Goal: Register for event/course

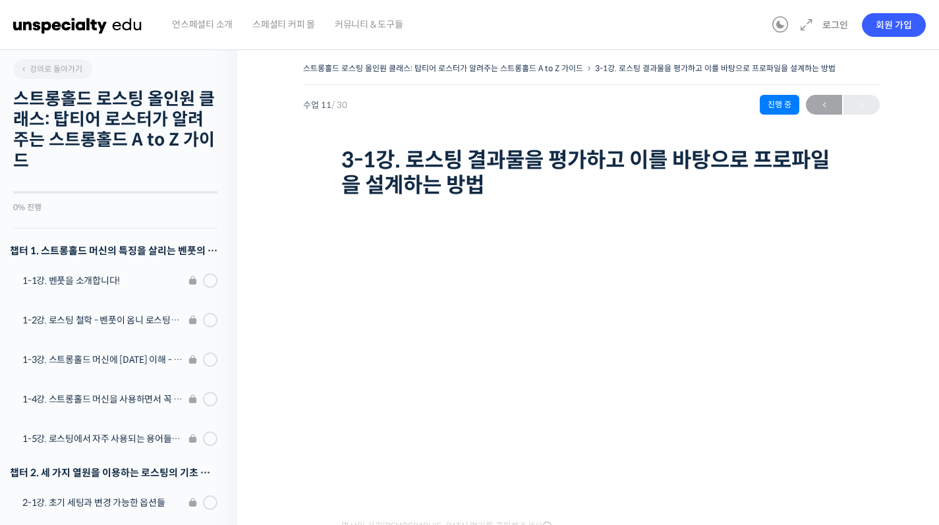
click at [43, 21] on img at bounding box center [77, 25] width 129 height 40
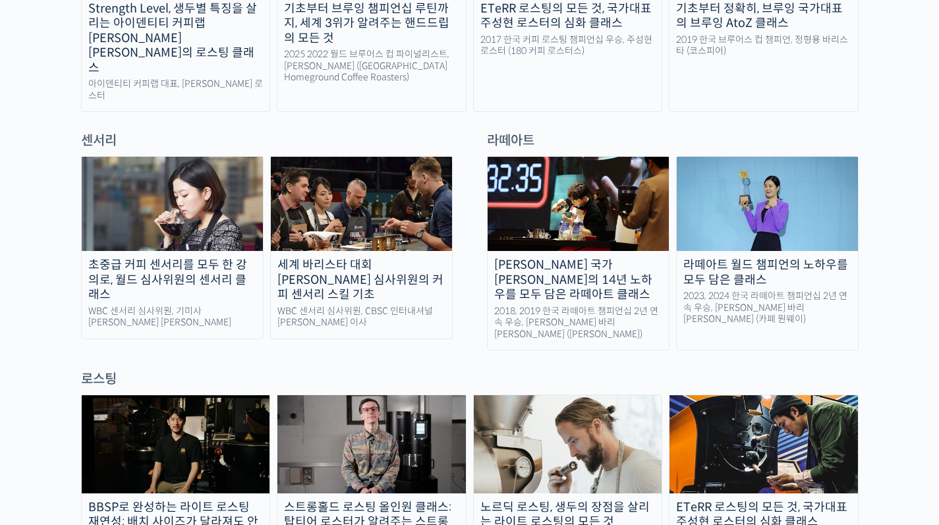
scroll to position [857, 0]
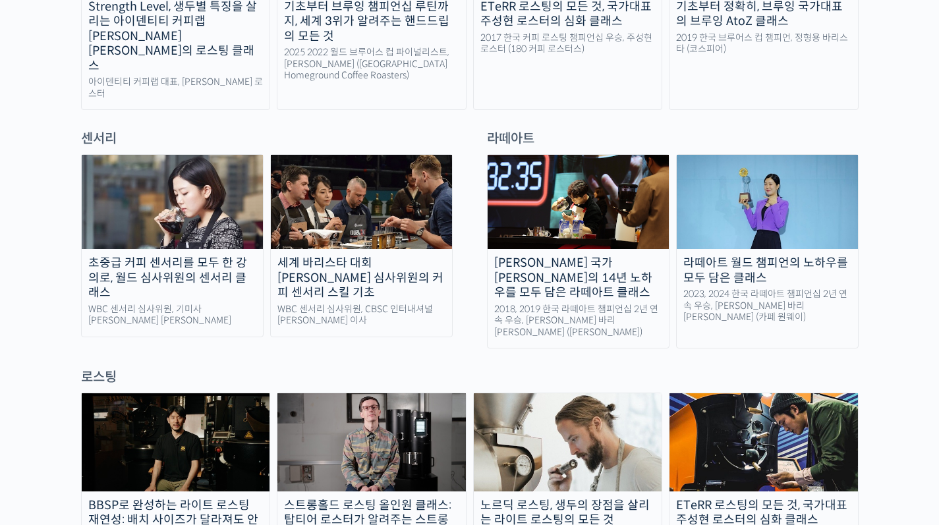
click at [287, 260] on link "세계 바리스타 대회 윤선희 심사위원의 커피 센서리 스킬 기초 WBC 센서리 심사위원, CBSC 인터내셔널 윤선희 이사" at bounding box center [361, 245] width 183 height 183
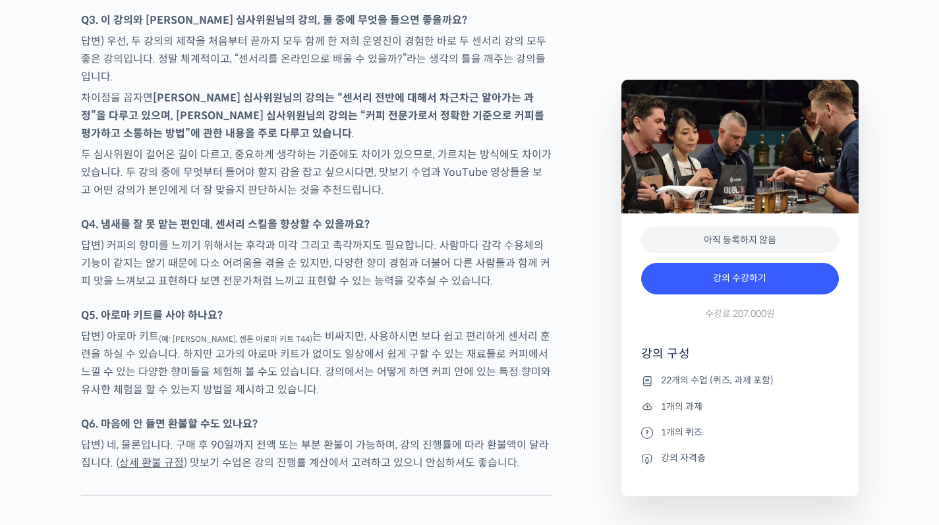
scroll to position [6946, 0]
click at [244, 145] on p "두 심사위원이 걸어온 길이 다르고, 중요하게 생각하는 기준에도 차이가 있으므로, 가르치는 방식에도 차이가 있습니다. 두 강의 중에 무엇부터 들…" at bounding box center [316, 171] width 470 height 53
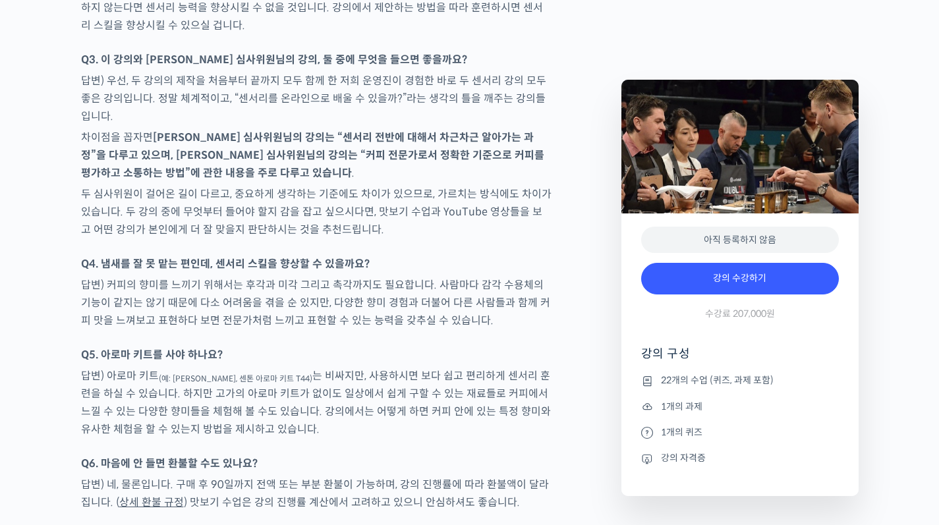
scroll to position [6905, 0]
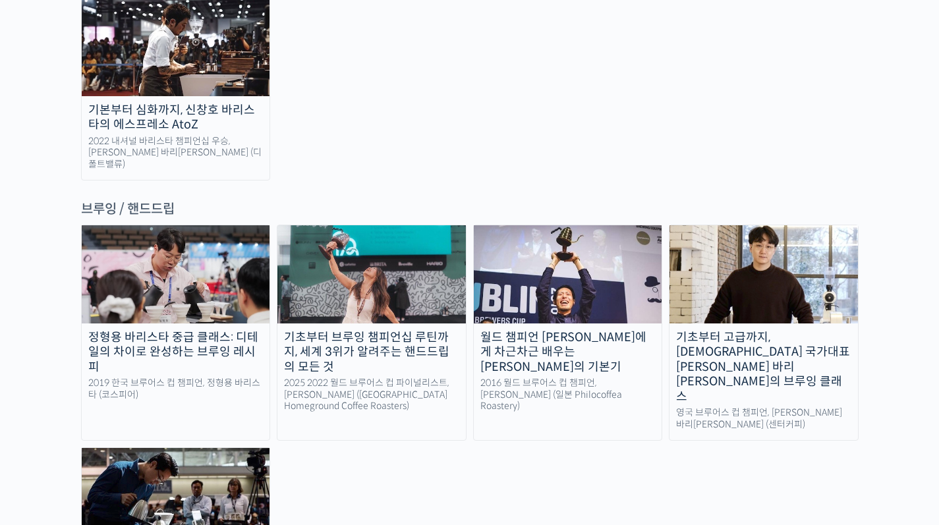
scroll to position [2104, 0]
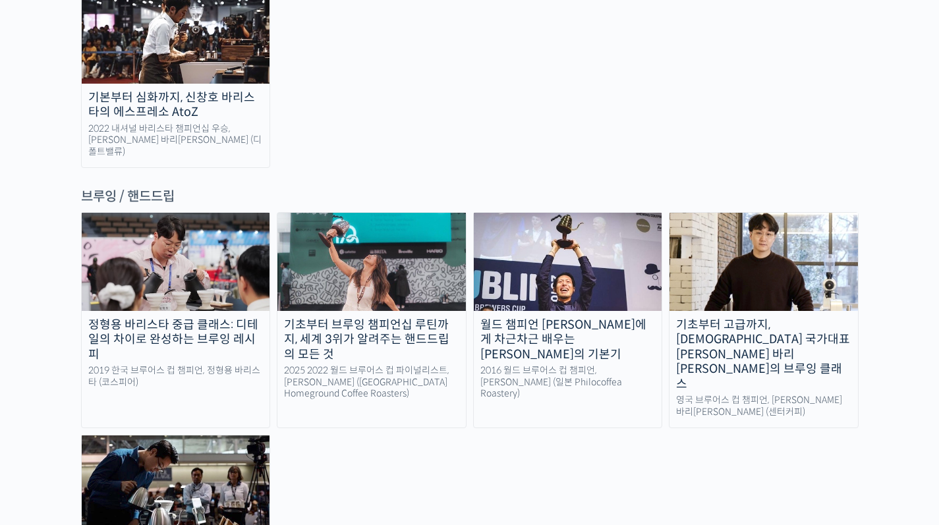
click at [628, 318] on div "월드 챔피언 [PERSON_NAME]에게 차근차근 배우는 [PERSON_NAME]의 기본기" at bounding box center [568, 340] width 188 height 45
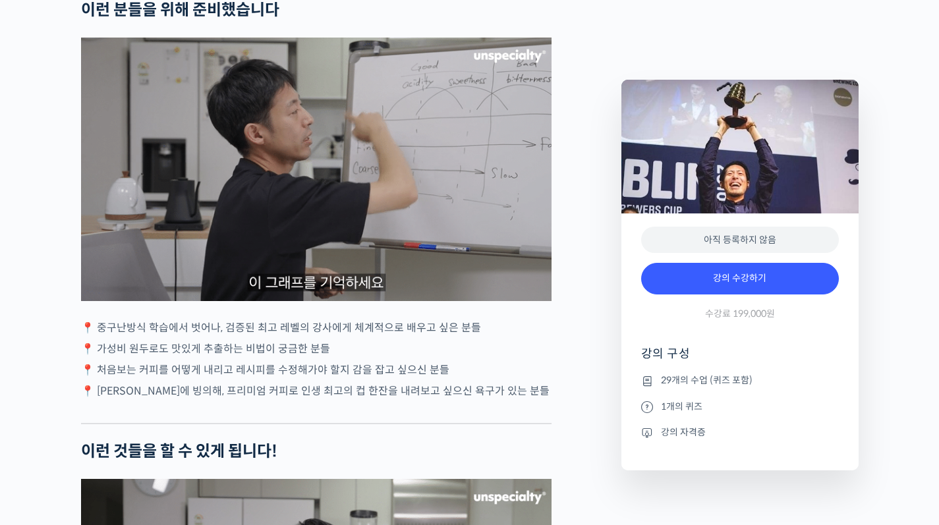
scroll to position [2610, 0]
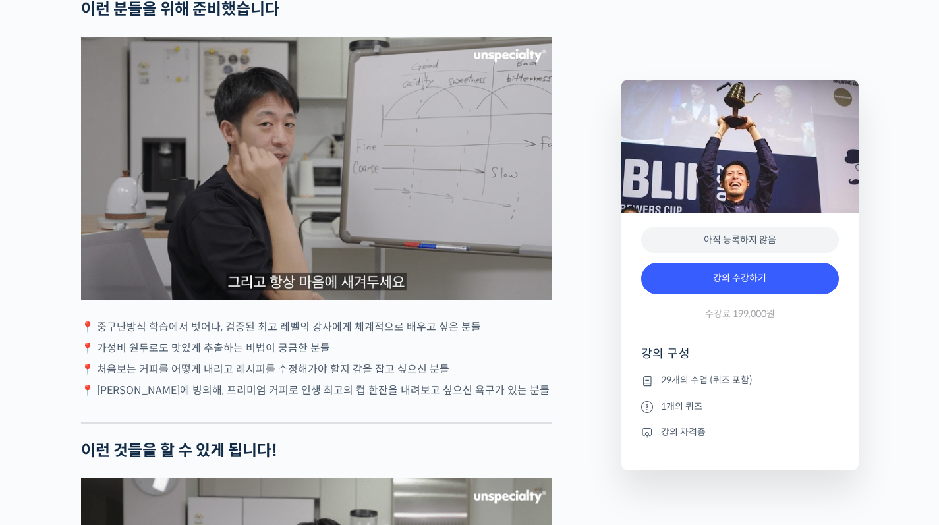
click at [105, 249] on img at bounding box center [316, 169] width 470 height 264
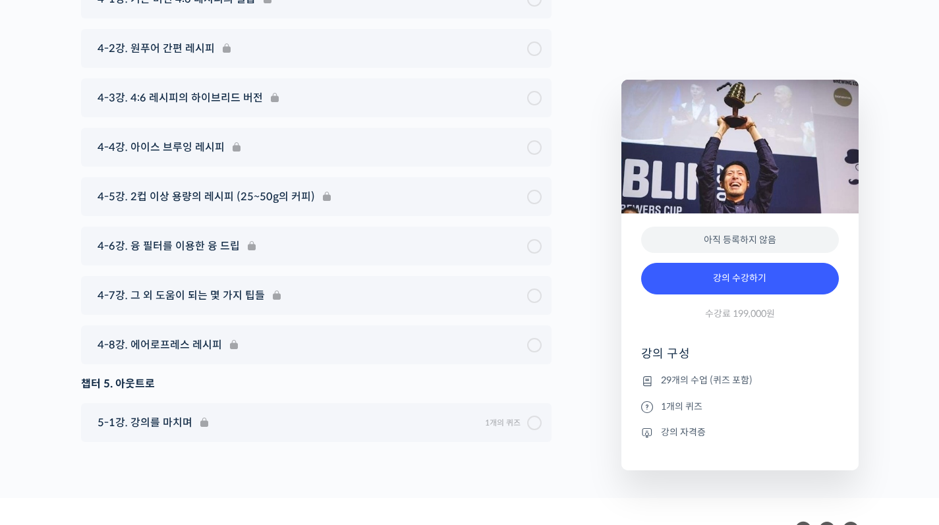
scroll to position [6816, 0]
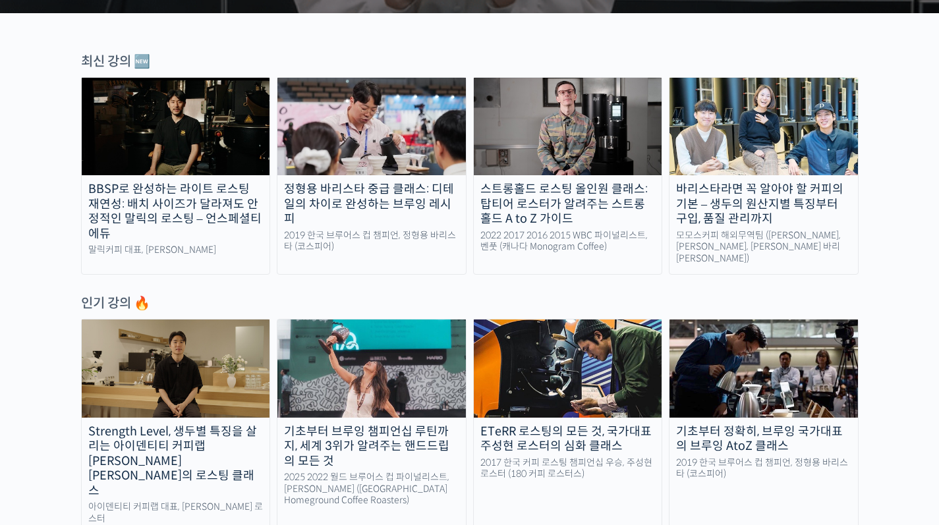
scroll to position [431, 0]
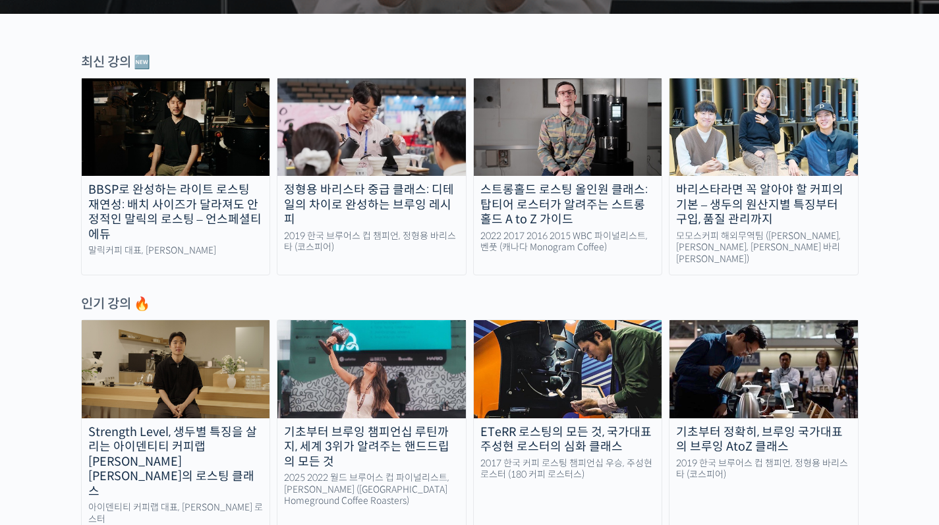
click at [322, 379] on img at bounding box center [371, 369] width 188 height 98
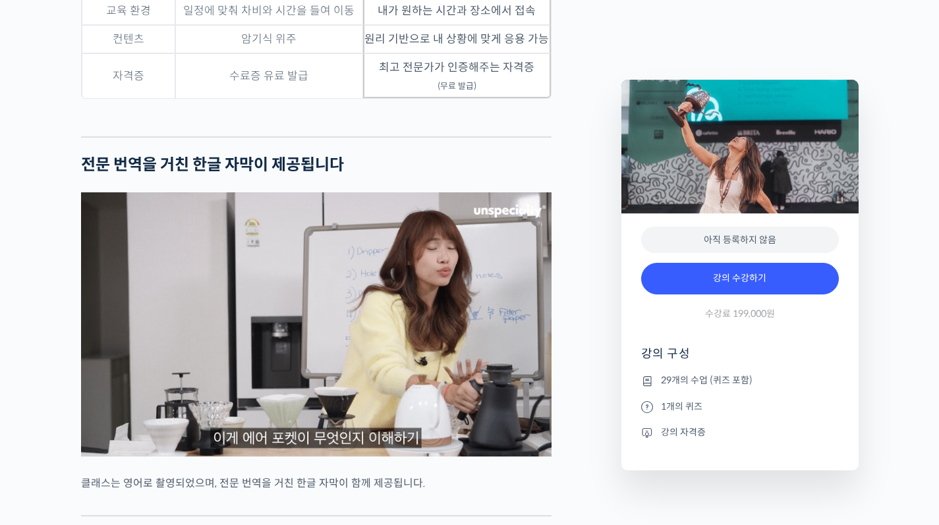
scroll to position [4514, 0]
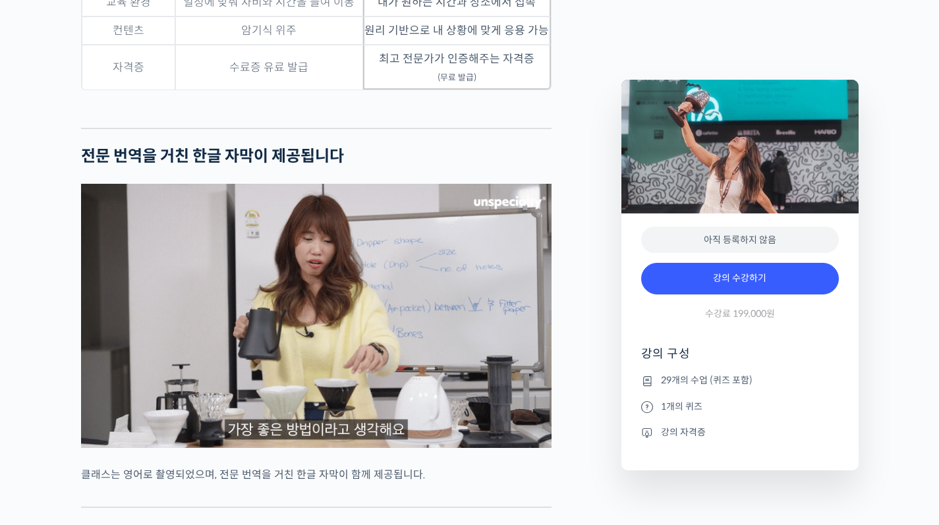
click at [117, 300] on img at bounding box center [316, 316] width 470 height 264
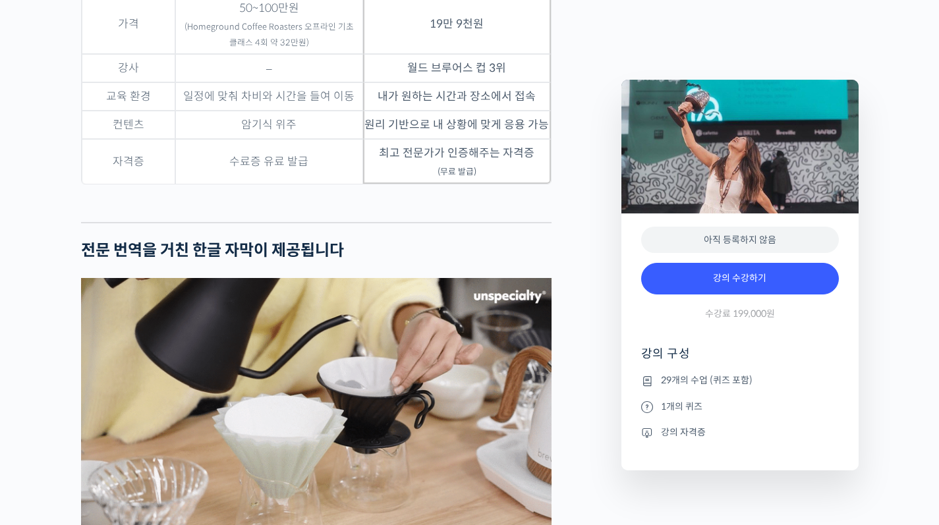
scroll to position [4421, 0]
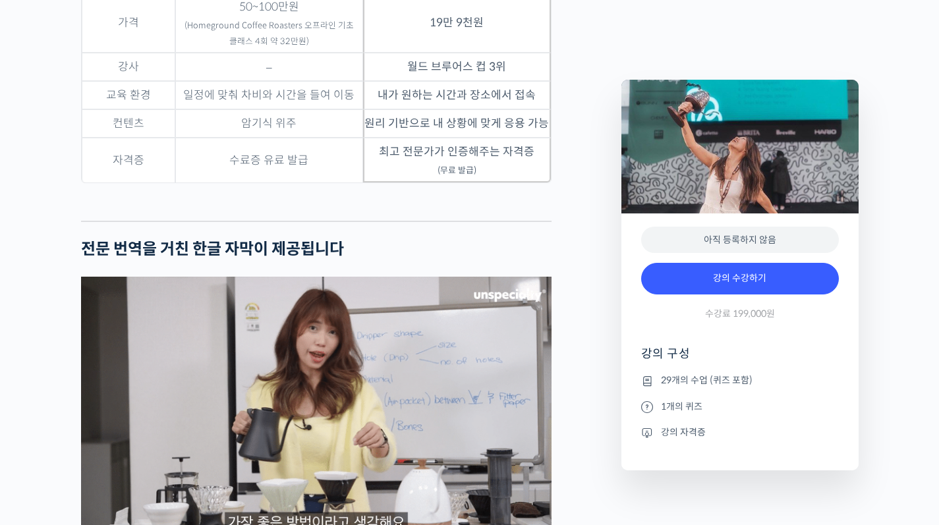
click at [446, 448] on img at bounding box center [316, 409] width 470 height 264
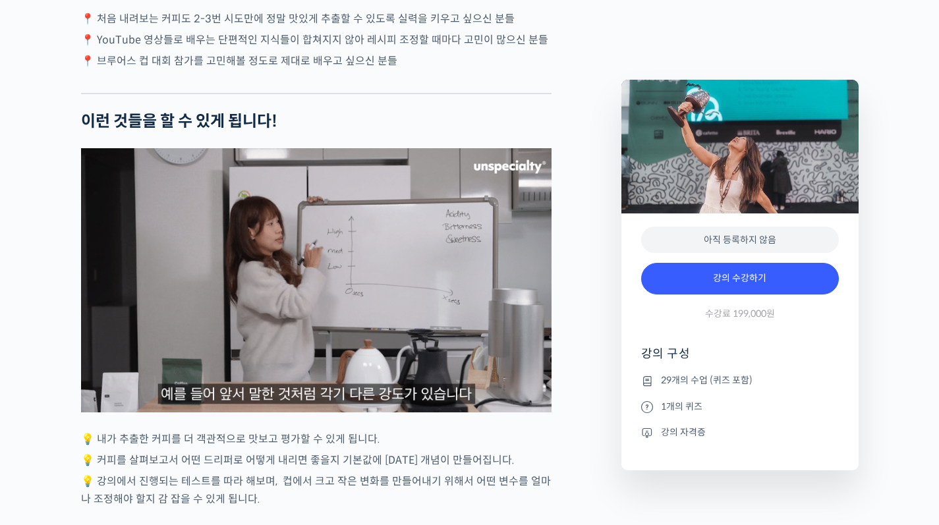
scroll to position [3389, 0]
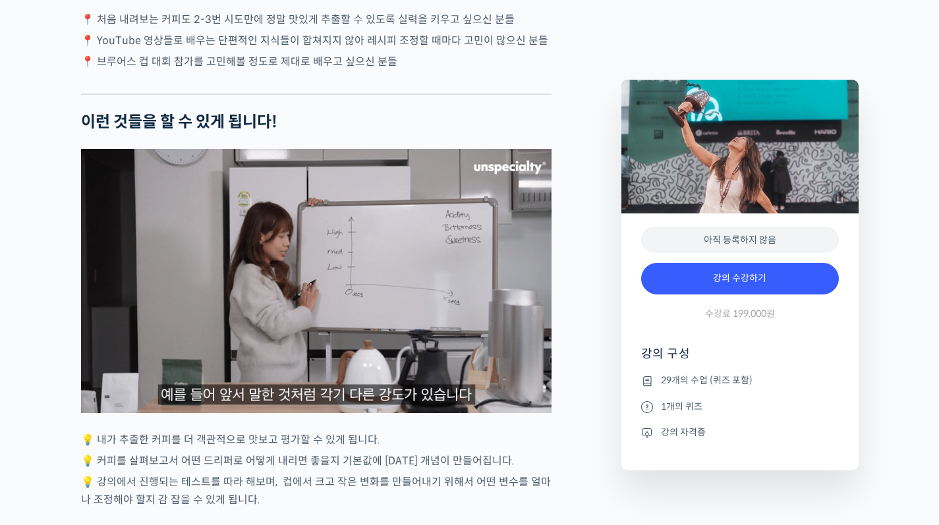
click at [142, 292] on img at bounding box center [316, 281] width 470 height 264
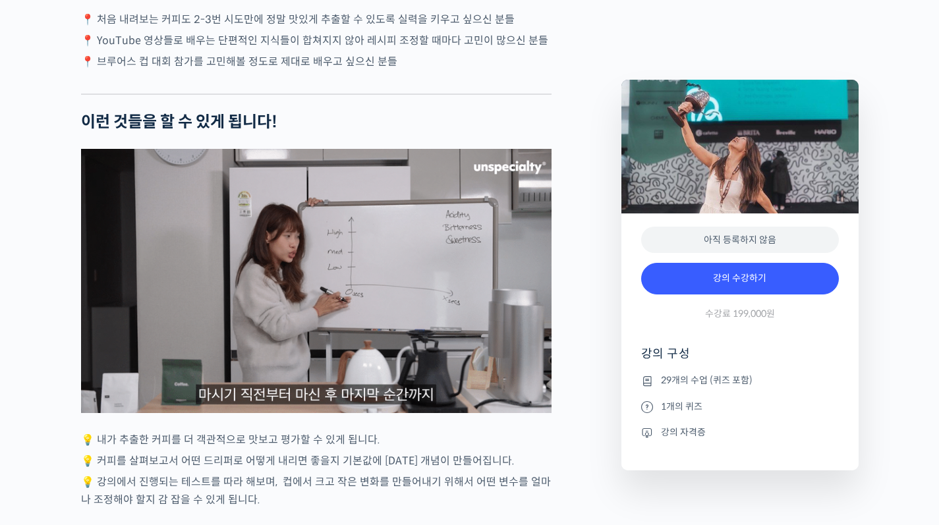
click at [184, 265] on img at bounding box center [316, 281] width 470 height 264
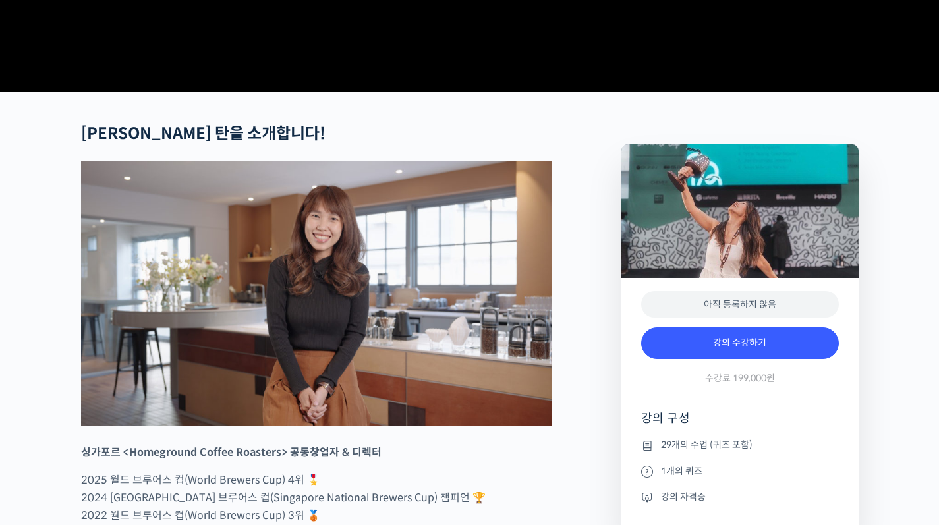
scroll to position [417, 0]
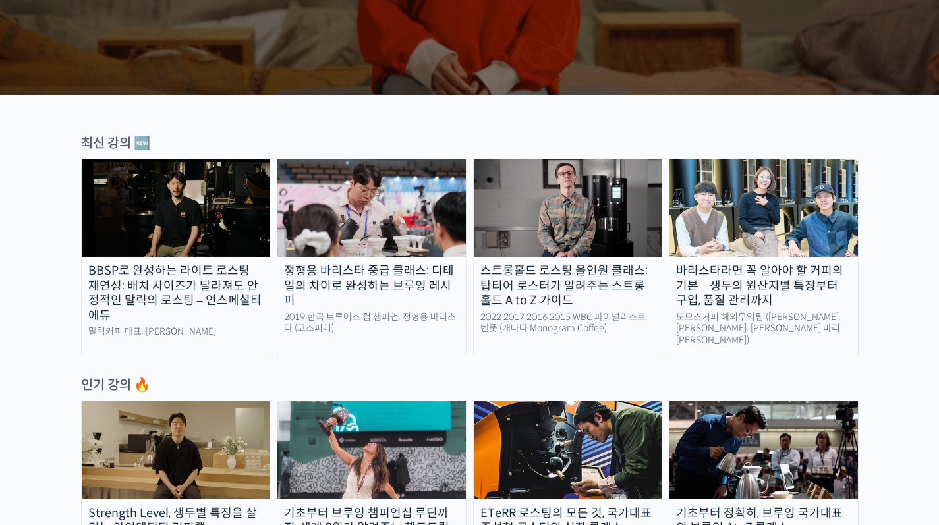
scroll to position [351, 0]
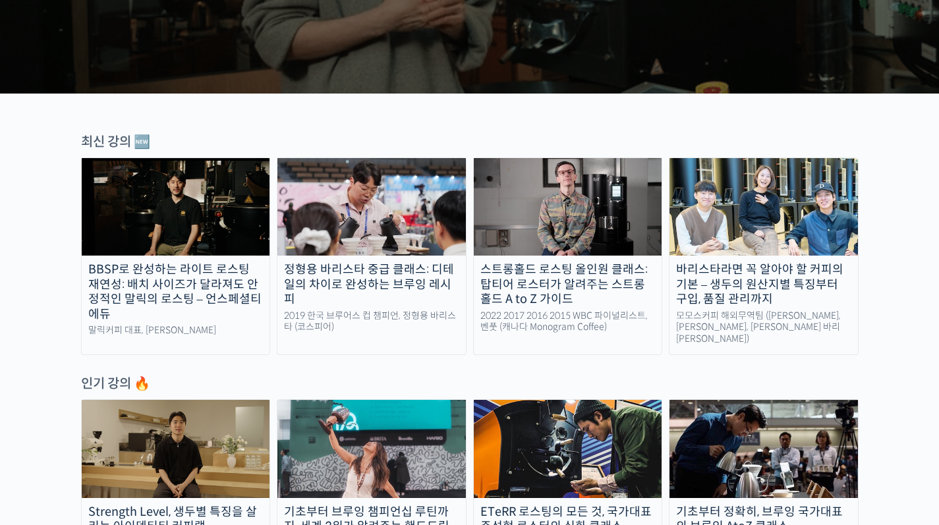
click at [321, 253] on img at bounding box center [371, 207] width 188 height 98
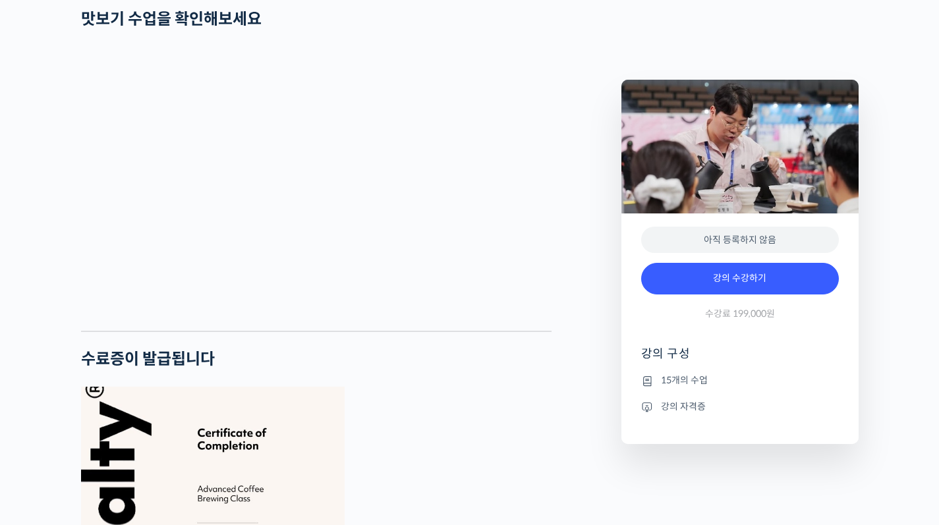
scroll to position [2589, 0]
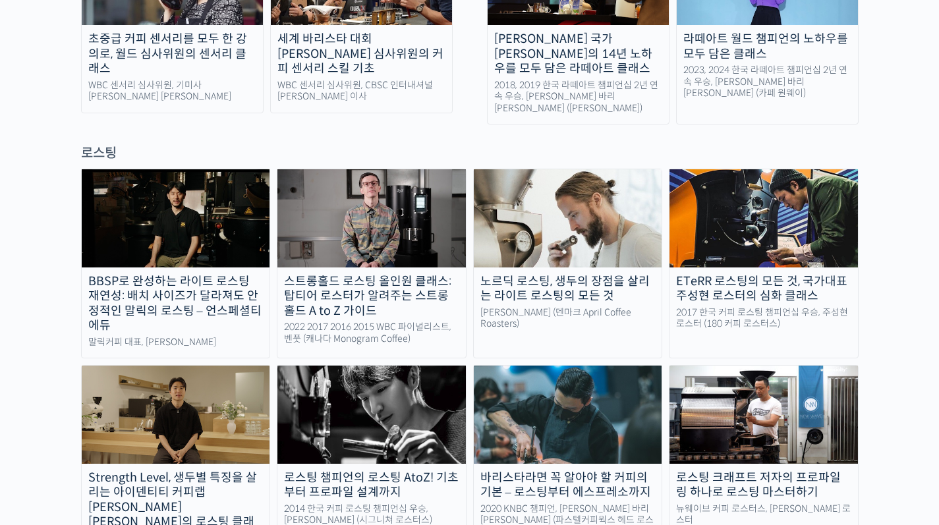
scroll to position [1088, 0]
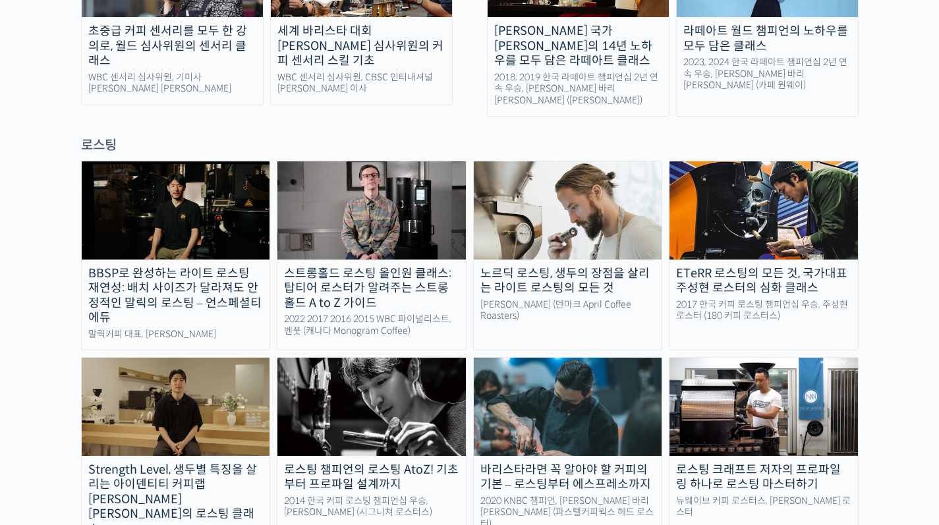
click at [609, 208] on link "노르딕 로스팅, 생두의 장점을 살리는 라이트 로스팅의 모든 것 [PERSON_NAME] (덴마크 April Coffee Roasters)" at bounding box center [568, 256] width 190 height 190
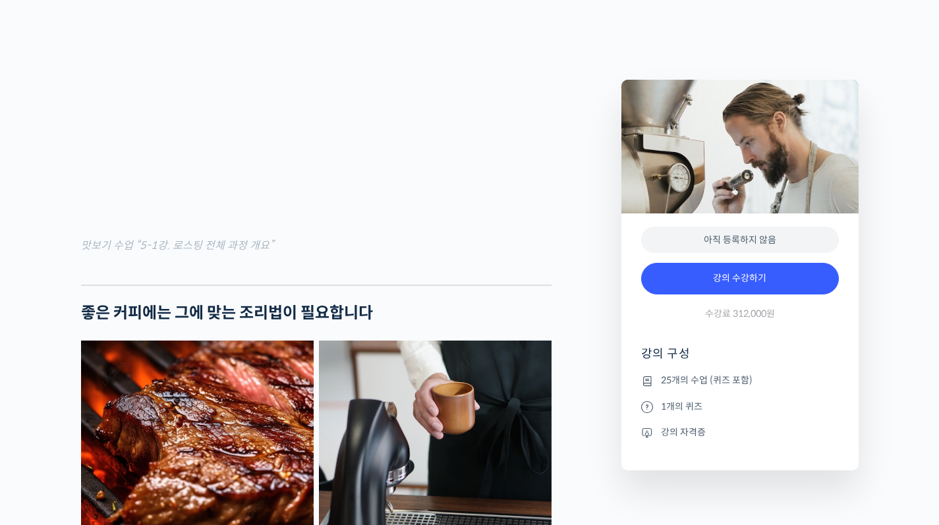
scroll to position [1815, 0]
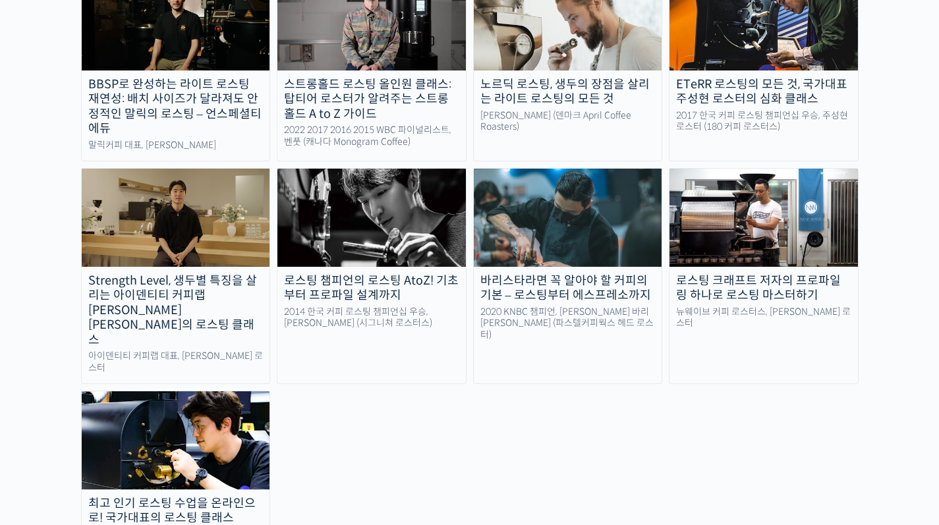
scroll to position [1278, 0]
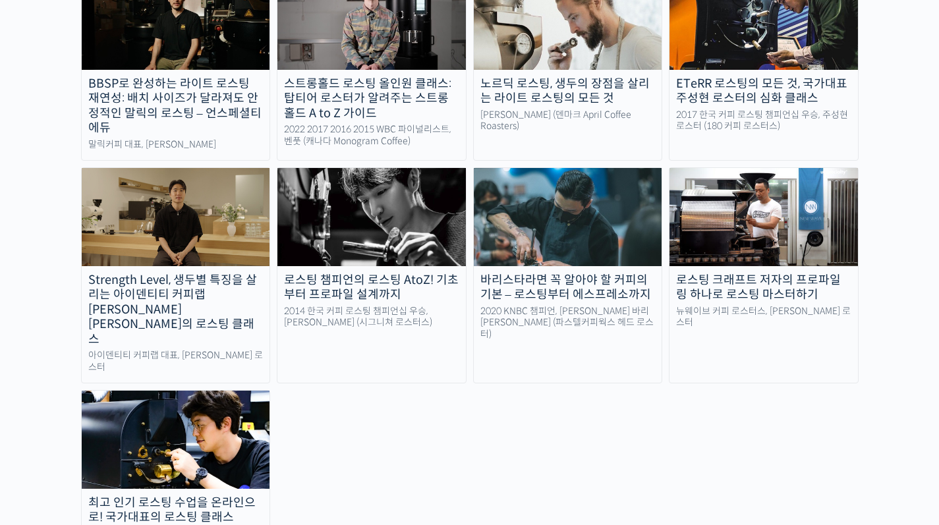
click at [240, 495] on div "최고 인기 로스팅 수업을 온라인으로! 국가대표의 로스팅 클래스" at bounding box center [176, 510] width 188 height 30
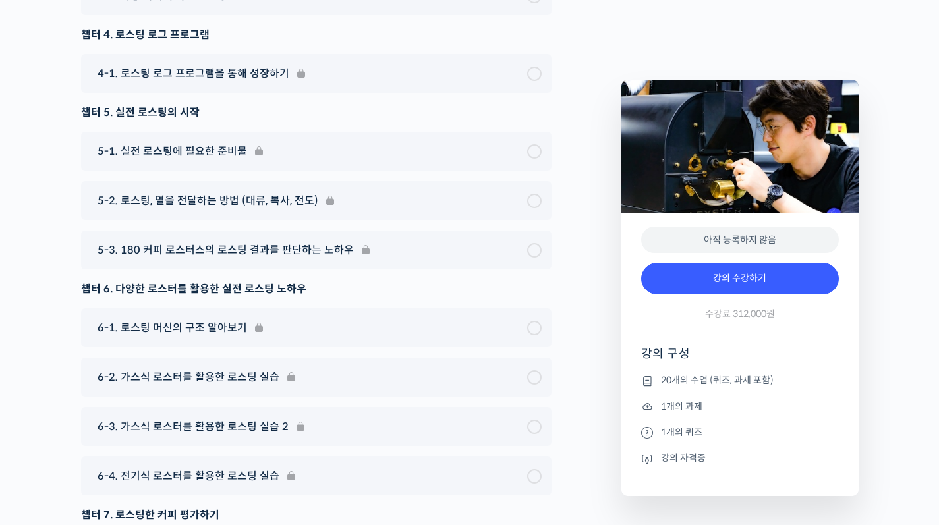
scroll to position [6574, 0]
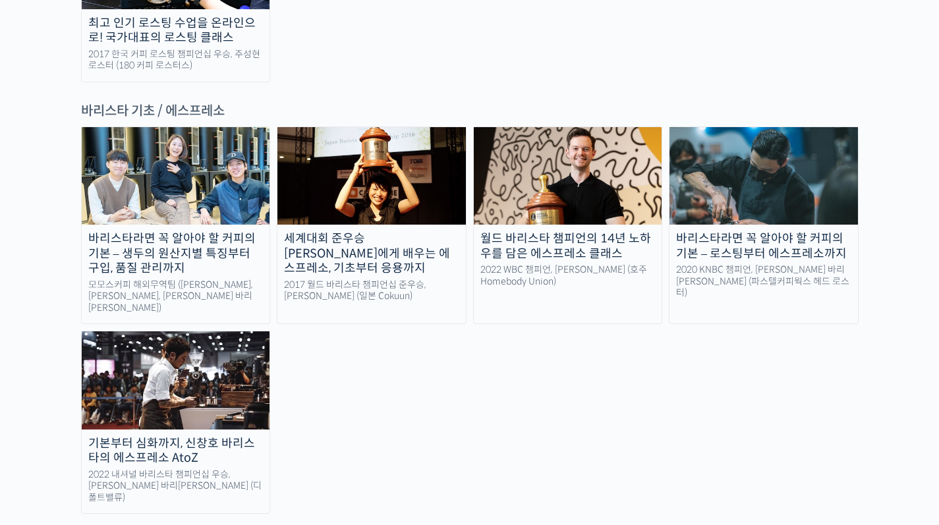
scroll to position [1757, 0]
click at [586, 232] on div "월드 바리스타 챔피언의 14년 노하우를 담은 에스프레소 클래스" at bounding box center [568, 247] width 188 height 30
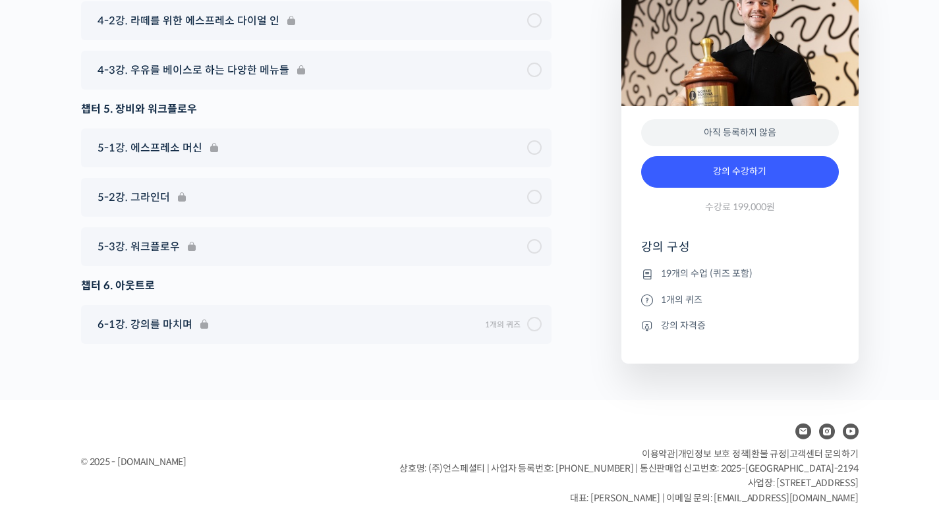
scroll to position [7333, 0]
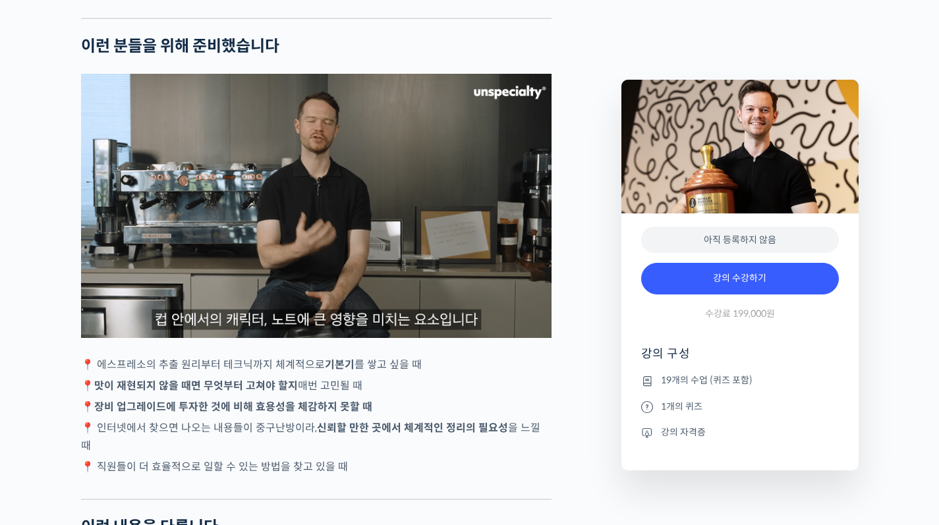
click at [117, 288] on img at bounding box center [316, 206] width 470 height 264
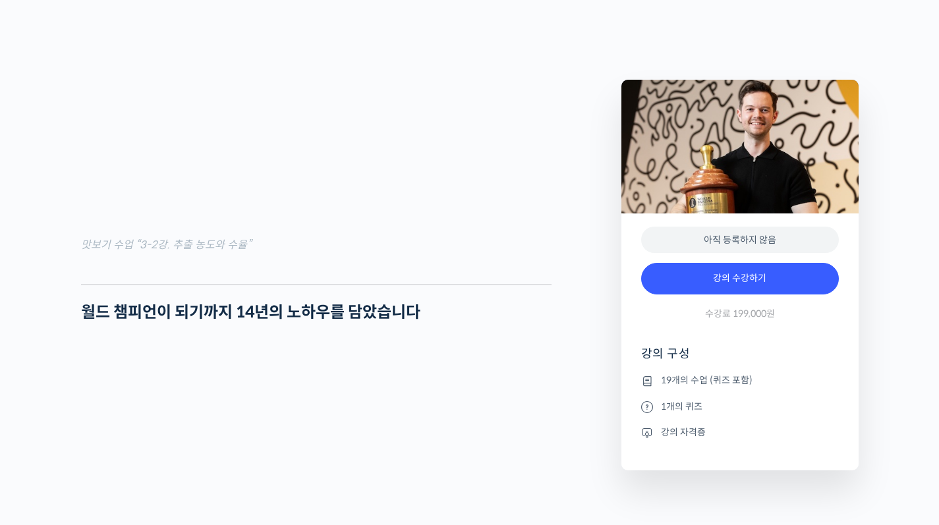
scroll to position [1570, 0]
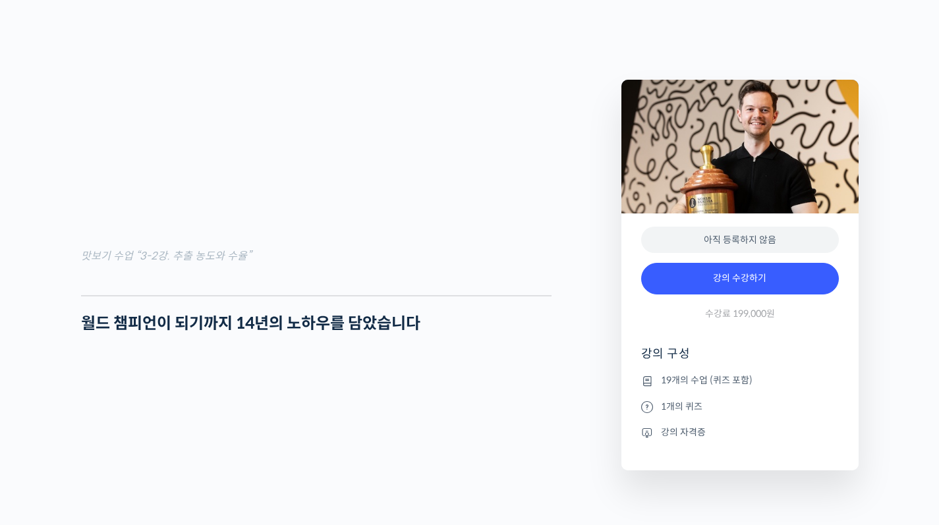
click at [95, 265] on figure "맛보기 수업 “3-2강. 추출 농도와 수율”" at bounding box center [316, 121] width 470 height 288
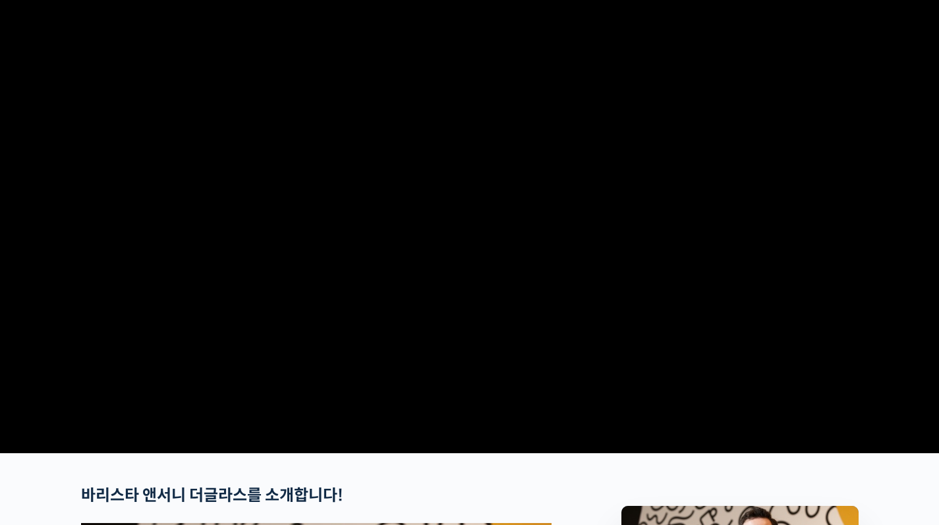
scroll to position [0, 0]
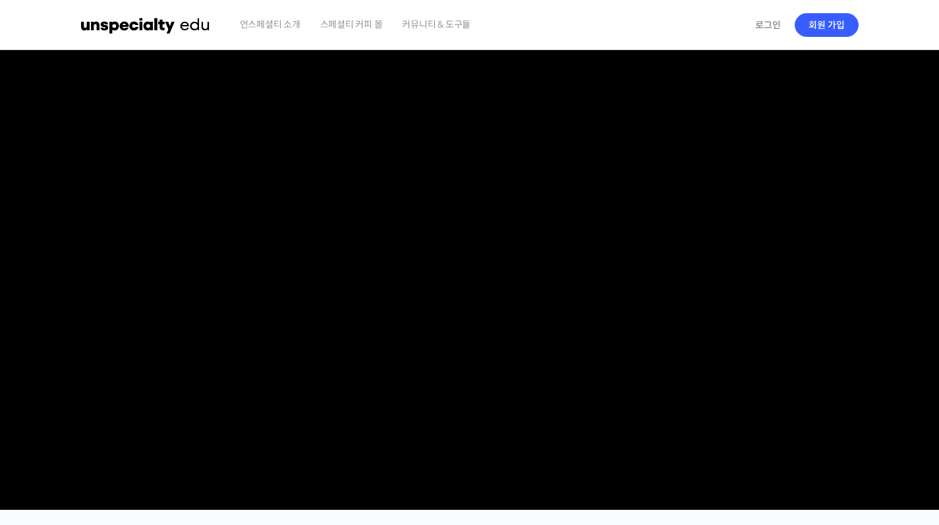
click at [445, 28] on span "커뮤니티 & 도구들" at bounding box center [436, 24] width 69 height 50
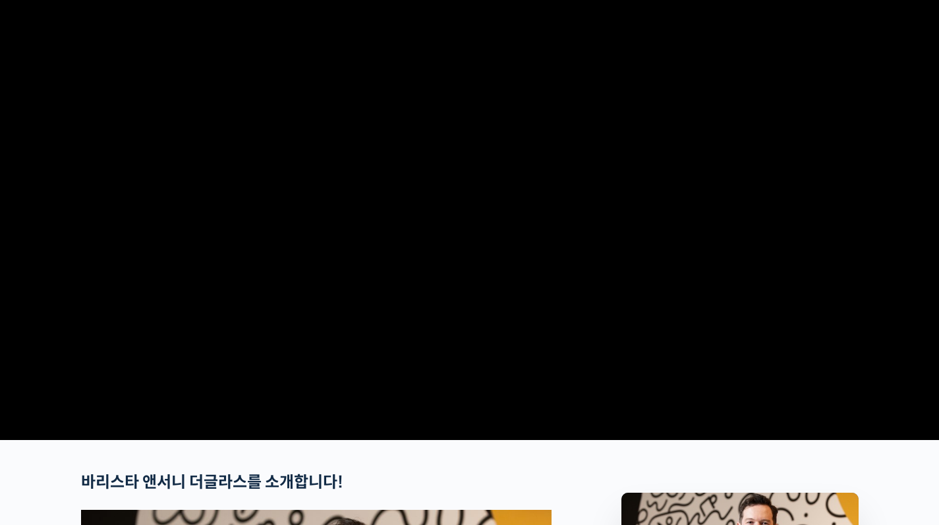
scroll to position [94, 0]
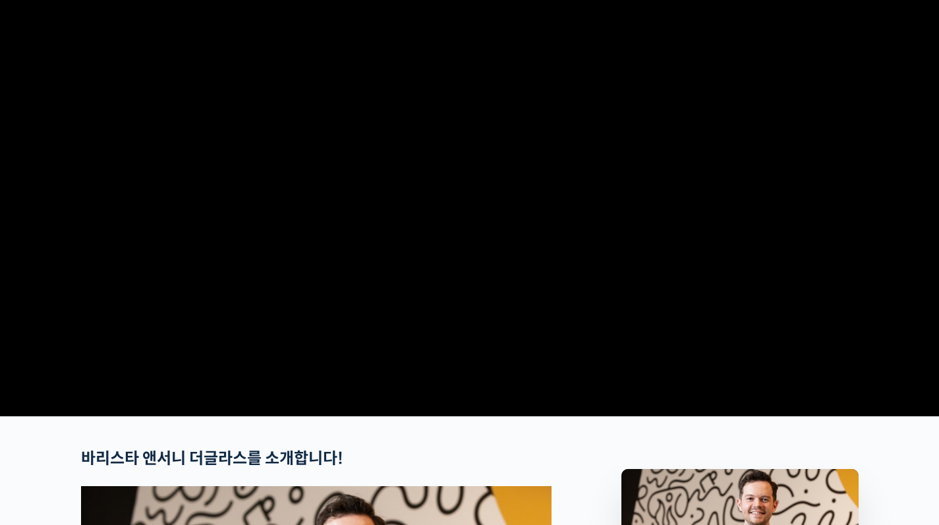
click at [673, 111] on video at bounding box center [469, 184] width 777 height 455
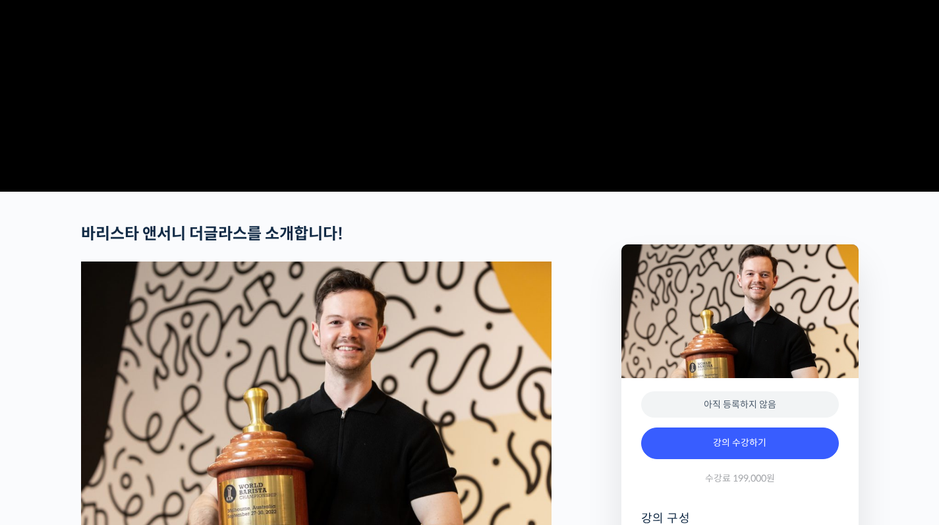
scroll to position [0, 0]
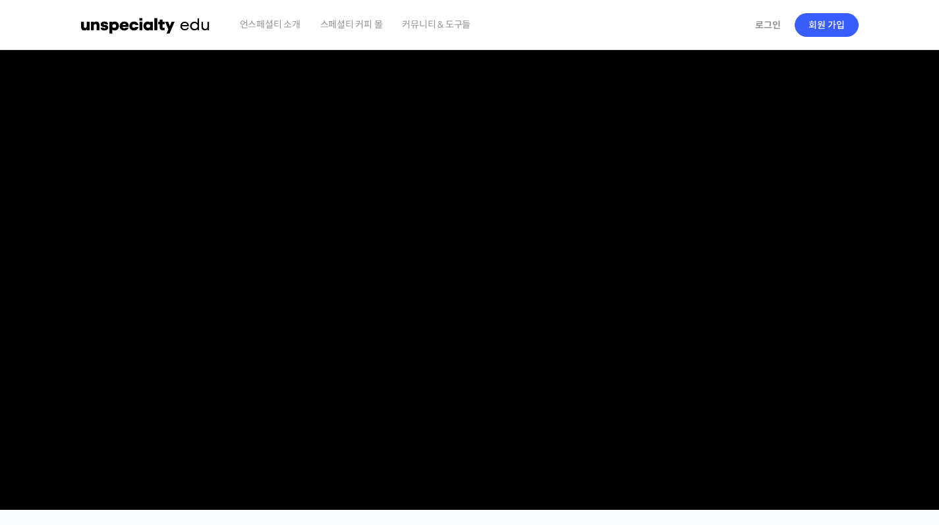
click at [770, 27] on link "로그인" at bounding box center [768, 25] width 42 height 30
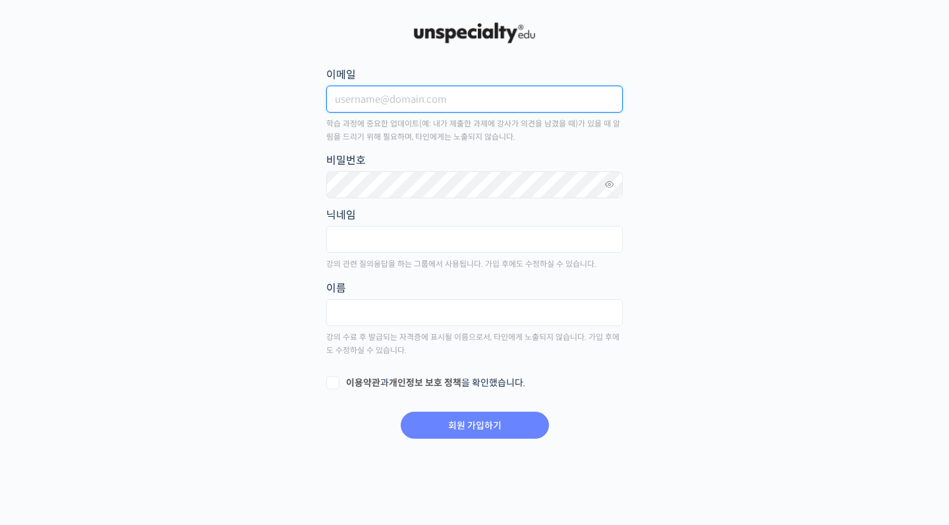
click at [594, 104] on input "이메일" at bounding box center [474, 99] width 296 height 27
type input "q"
type input "[EMAIL_ADDRESS][DOMAIN_NAME]"
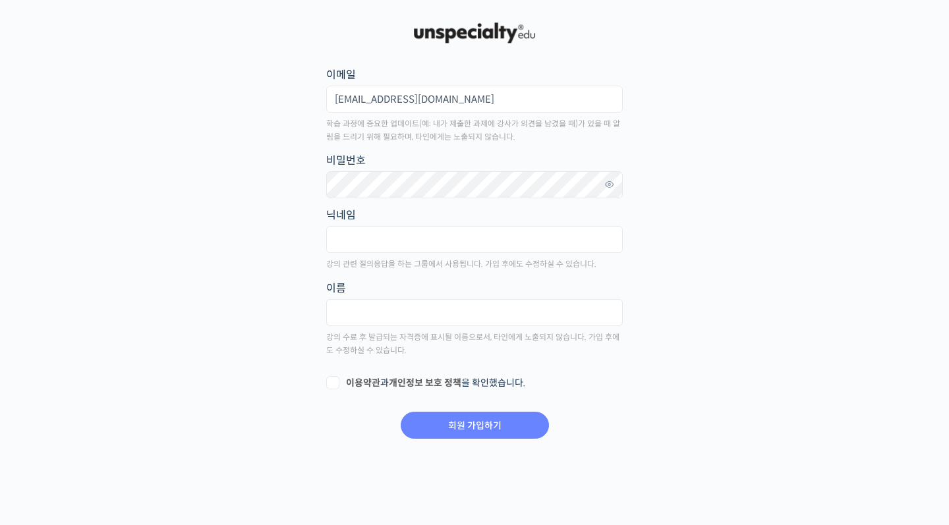
click at [619, 191] on link at bounding box center [609, 184] width 26 height 26
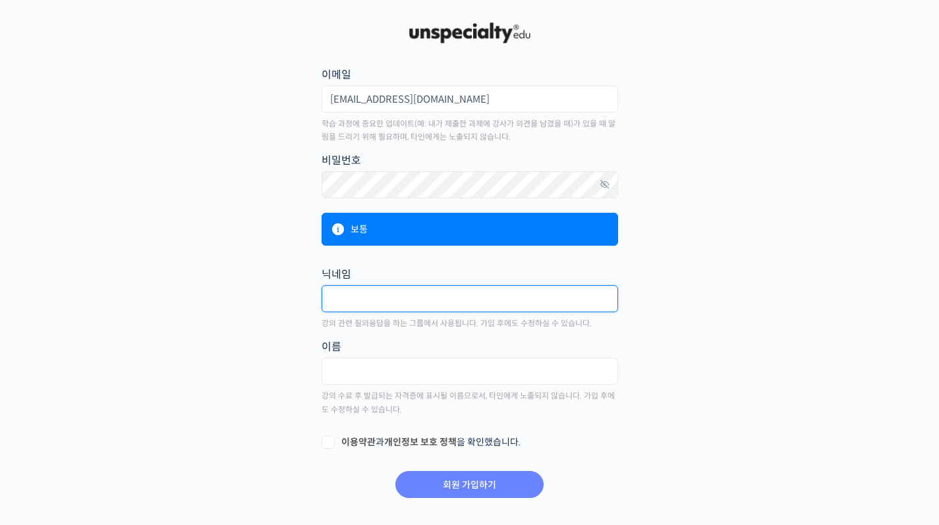
type input "t"
click at [460, 291] on input "[PERSON_NAME]" at bounding box center [470, 298] width 296 height 27
click at [459, 291] on input "Eddie.K" at bounding box center [470, 298] width 296 height 27
type input "[PERSON_NAME]"
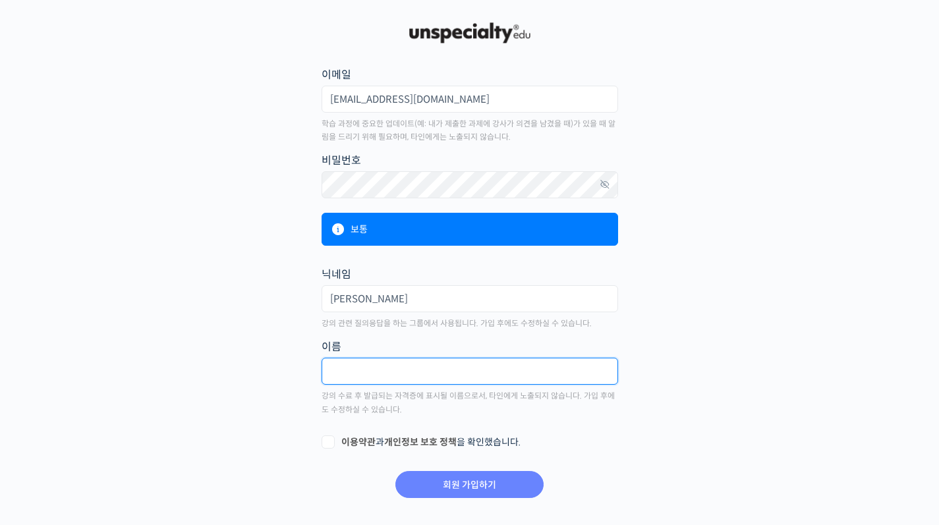
type input "d"
type input "권석현"
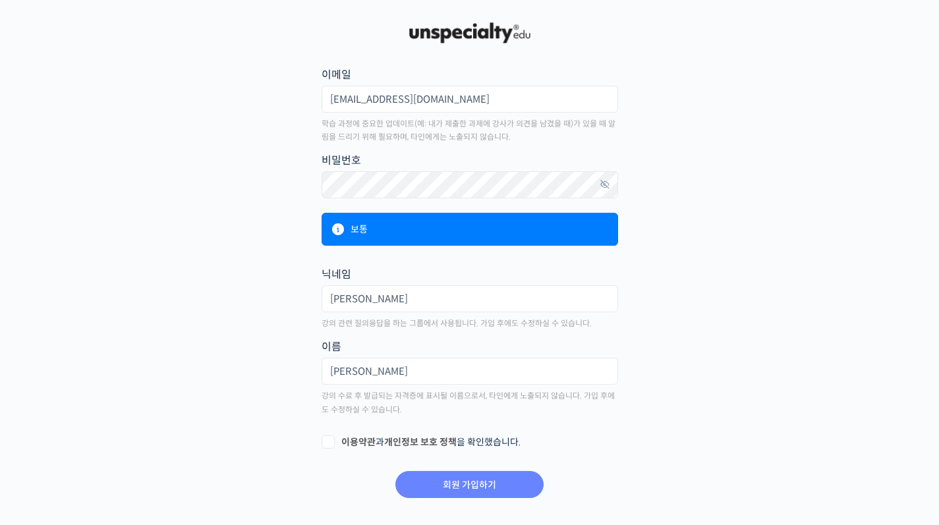
click at [330, 438] on label "이용약관 과 개인정보 보호 정책 을 확인했습니다." at bounding box center [470, 442] width 296 height 13
click at [330, 438] on input "이용약관 과 개인정보 보호 정책 을 확인했습니다." at bounding box center [326, 440] width 9 height 9
checkbox input "true"
click at [427, 478] on input "회원 가입하기" at bounding box center [469, 484] width 148 height 27
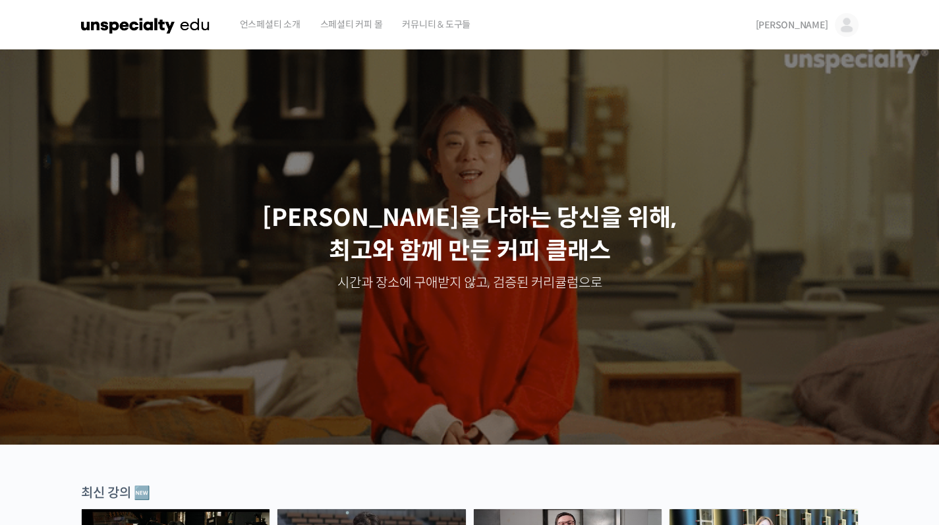
click at [827, 24] on span "[PERSON_NAME]" at bounding box center [792, 25] width 72 height 12
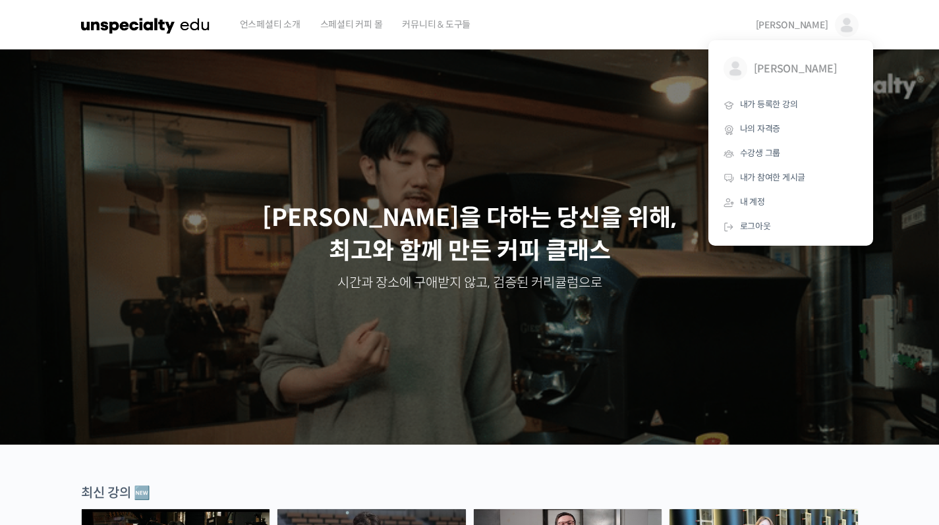
click at [783, 157] on link "수강생 그룹" at bounding box center [791, 154] width 154 height 24
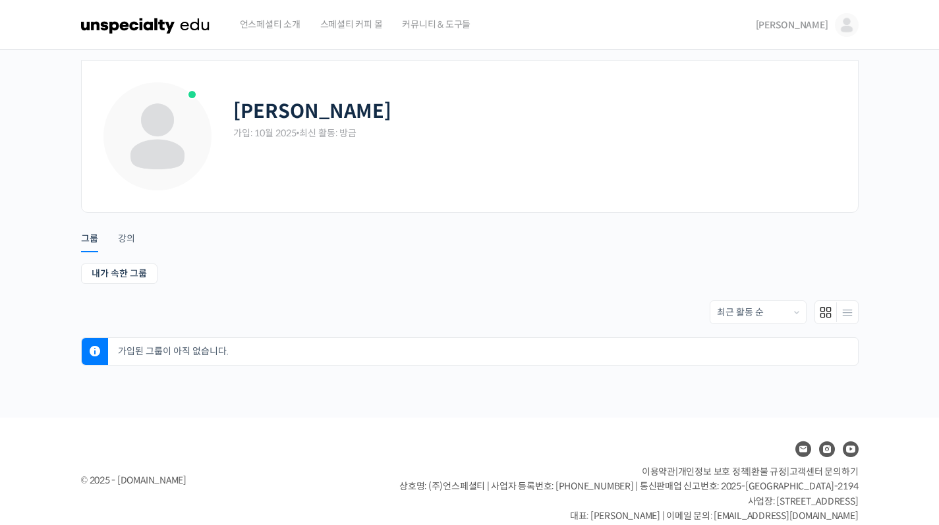
click at [851, 43] on link "[PERSON_NAME]" at bounding box center [807, 25] width 103 height 50
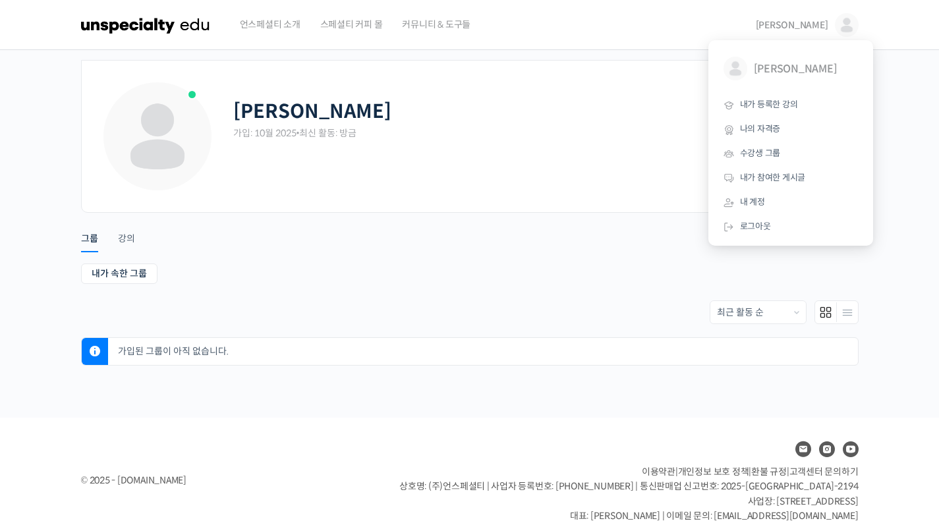
click at [794, 107] on span "내가 등록한 강의" at bounding box center [769, 104] width 58 height 11
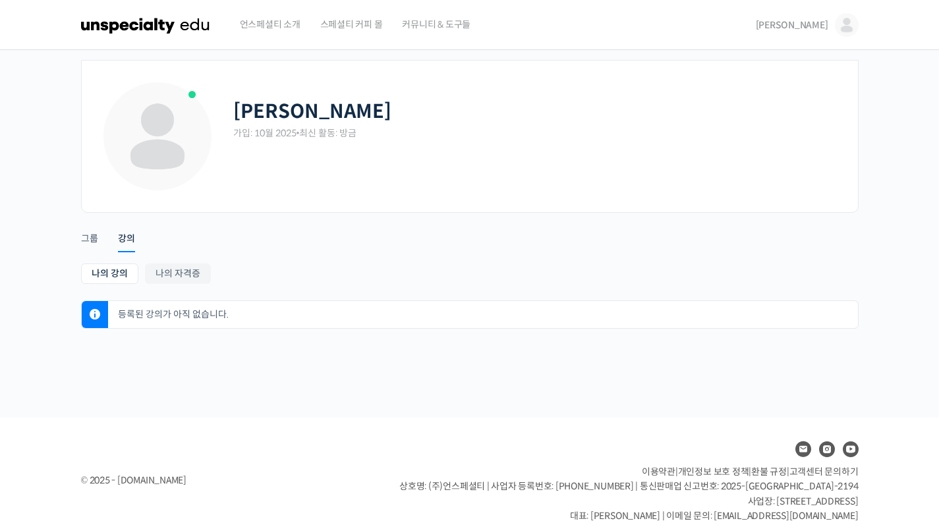
click at [346, 19] on span "스페셜티 커피 몰" at bounding box center [351, 24] width 63 height 50
click at [115, 21] on img at bounding box center [145, 25] width 129 height 40
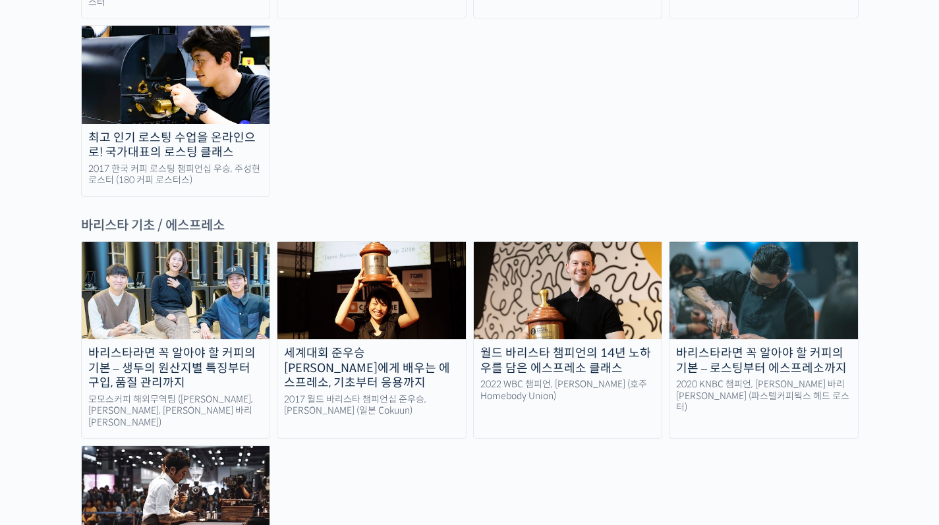
scroll to position [1643, 0]
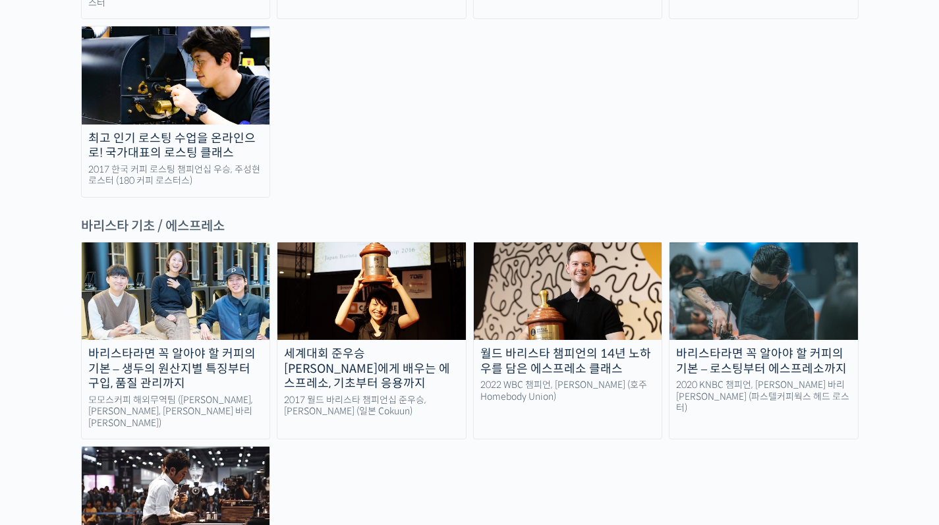
click at [614, 347] on div "월드 바리스타 챔피언의 14년 노하우를 담은 에스프레소 클래스" at bounding box center [568, 362] width 188 height 30
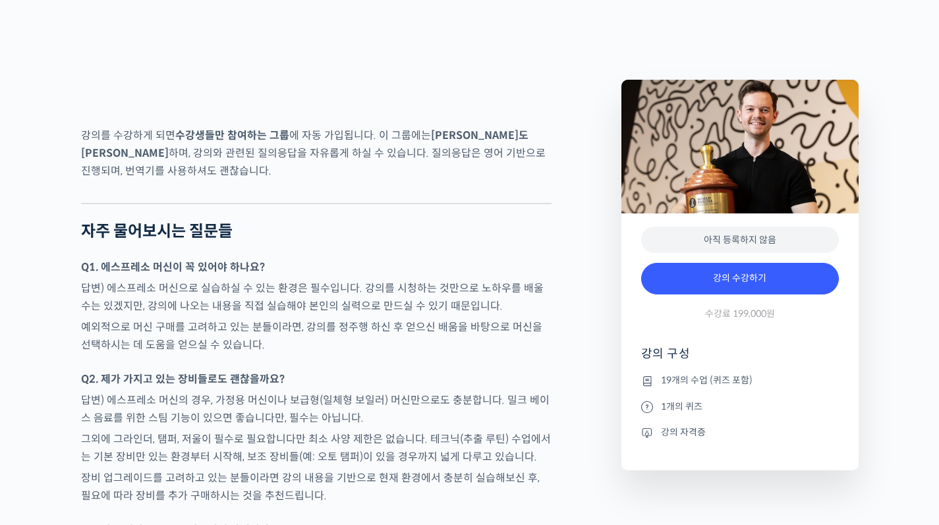
scroll to position [4952, 0]
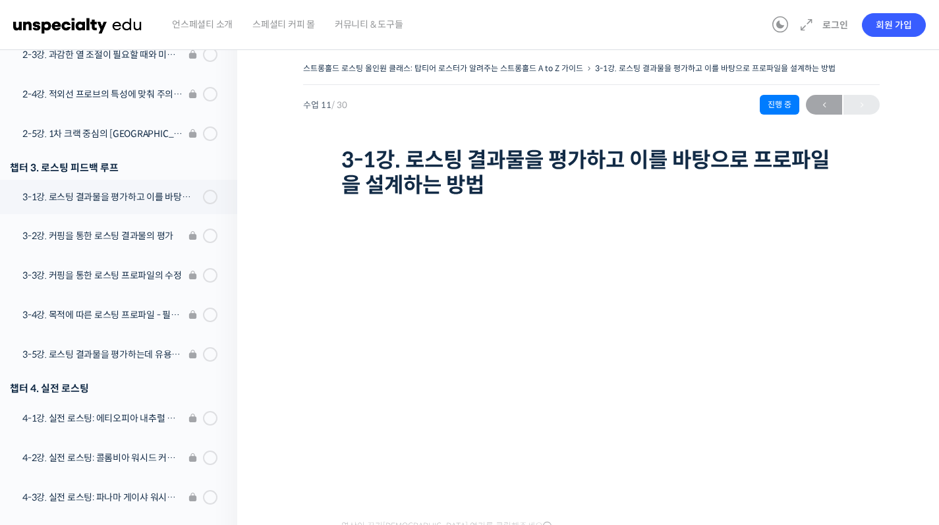
click at [22, 30] on img at bounding box center [77, 25] width 129 height 40
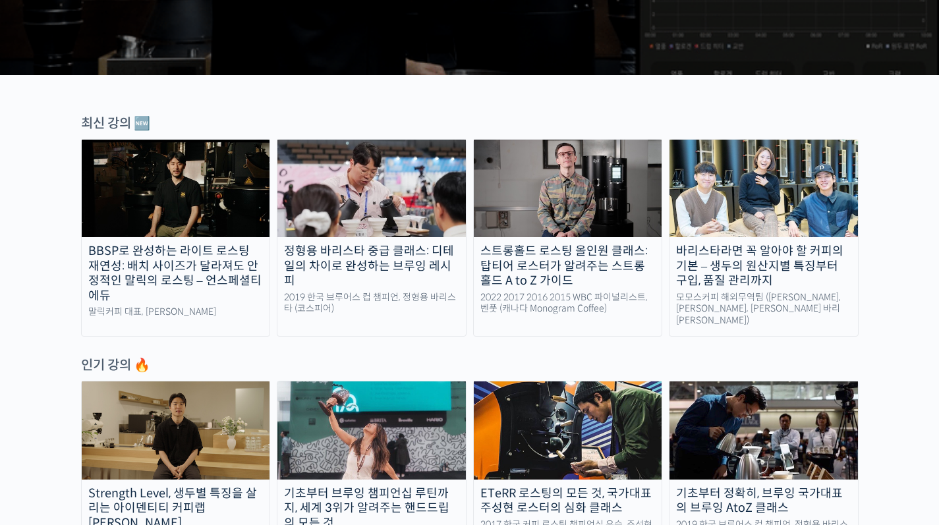
click at [613, 264] on div "스트롱홀드 로스팅 올인원 클래스: 탑티어 로스터가 알려주는 스트롱홀드 A to Z 가이드" at bounding box center [568, 266] width 188 height 45
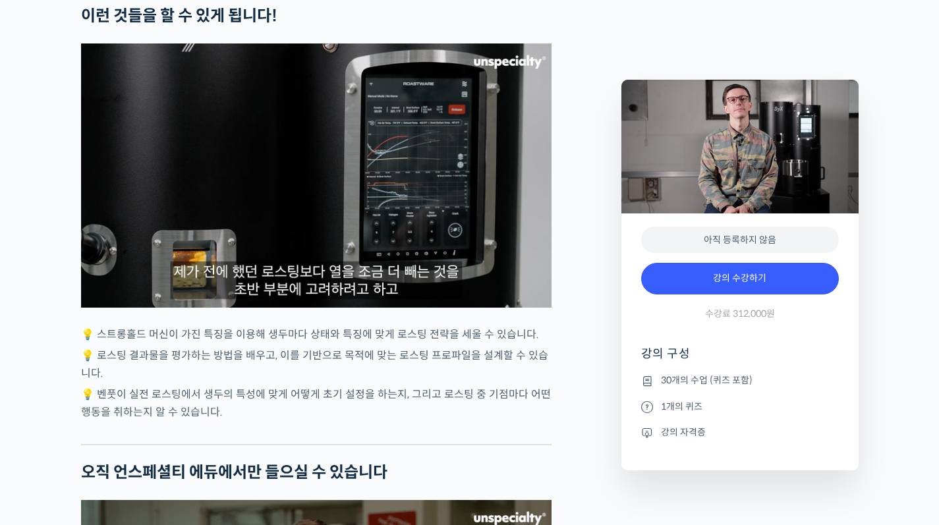
scroll to position [3217, 0]
